Goal: Task Accomplishment & Management: Complete application form

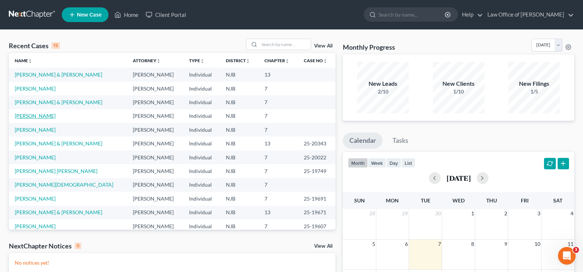
click at [29, 114] on link "[PERSON_NAME]" at bounding box center [35, 116] width 41 height 6
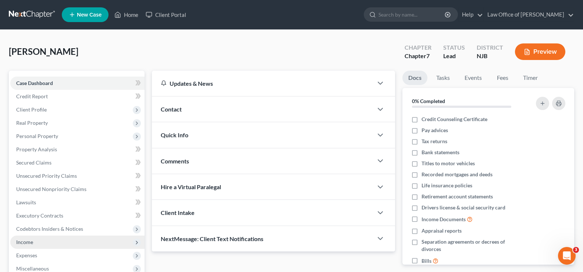
click at [21, 239] on span "Income" at bounding box center [24, 242] width 17 height 6
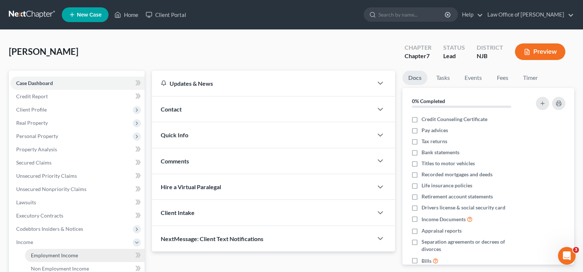
click at [54, 251] on link "Employment Income" at bounding box center [85, 255] width 120 height 13
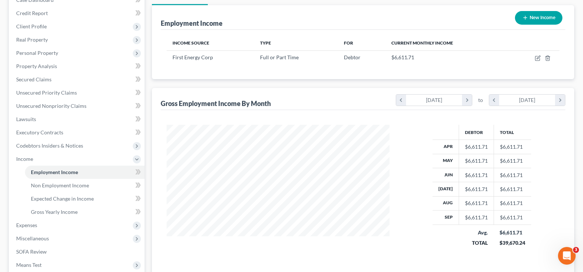
scroll to position [85, 0]
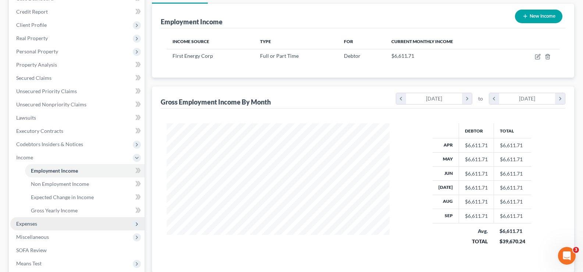
click at [28, 222] on span "Expenses" at bounding box center [26, 223] width 21 height 6
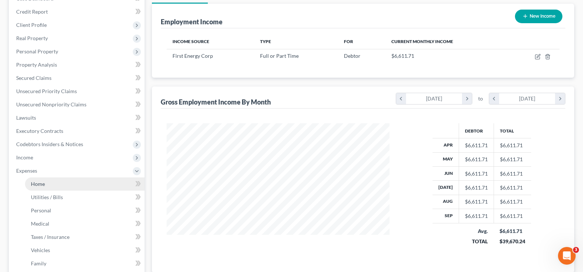
click at [39, 186] on span "Home" at bounding box center [38, 184] width 14 height 6
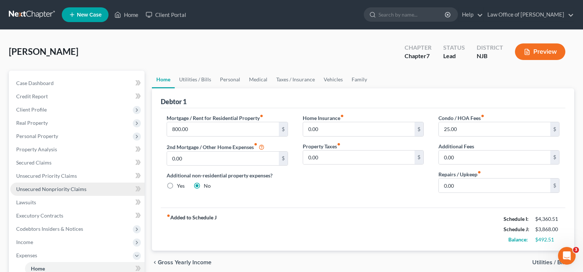
click at [31, 191] on span "Unsecured Nonpriority Claims" at bounding box center [51, 189] width 70 height 6
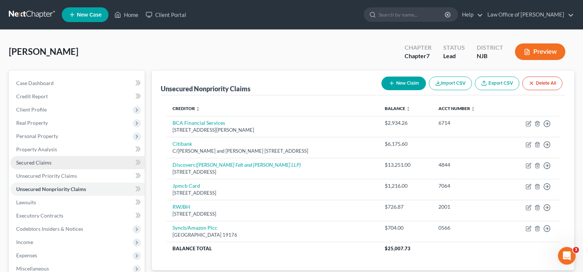
click at [39, 160] on span "Secured Claims" at bounding box center [33, 162] width 35 height 6
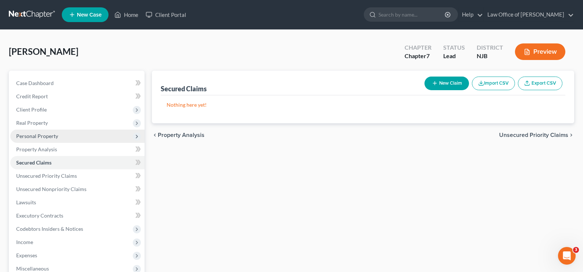
click at [38, 135] on span "Personal Property" at bounding box center [37, 136] width 42 height 6
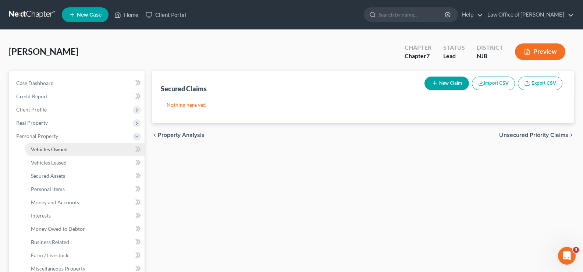
click at [62, 150] on span "Vehicles Owned" at bounding box center [49, 149] width 37 height 6
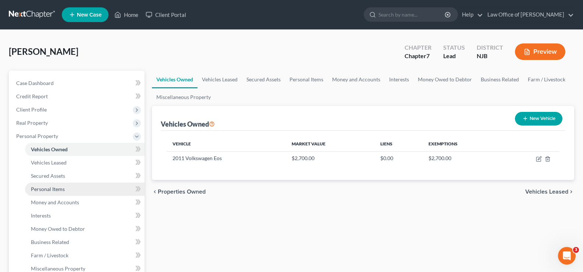
click at [60, 188] on span "Personal Items" at bounding box center [48, 189] width 34 height 6
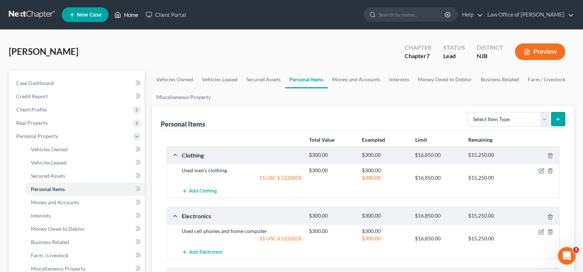
click at [133, 14] on link "Home" at bounding box center [126, 14] width 31 height 13
